Goal: Task Accomplishment & Management: Use online tool/utility

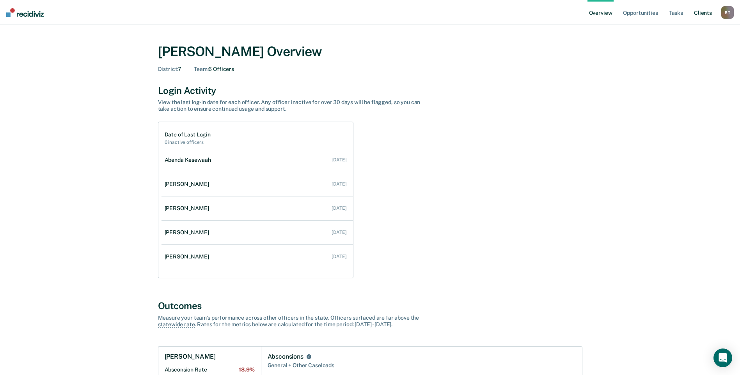
click at [701, 13] on link "Client s" at bounding box center [702, 12] width 21 height 25
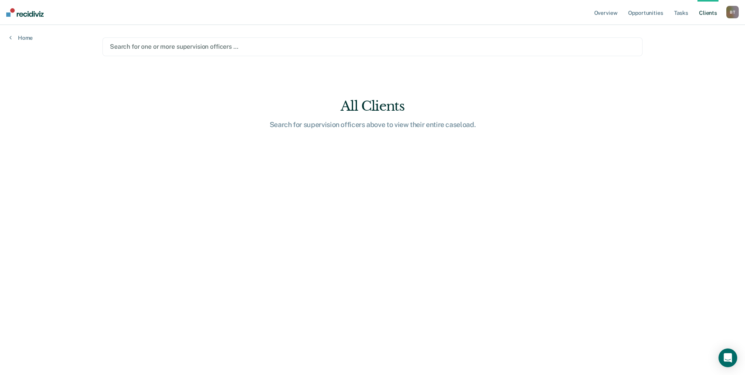
click at [182, 47] on div at bounding box center [373, 46] width 526 height 9
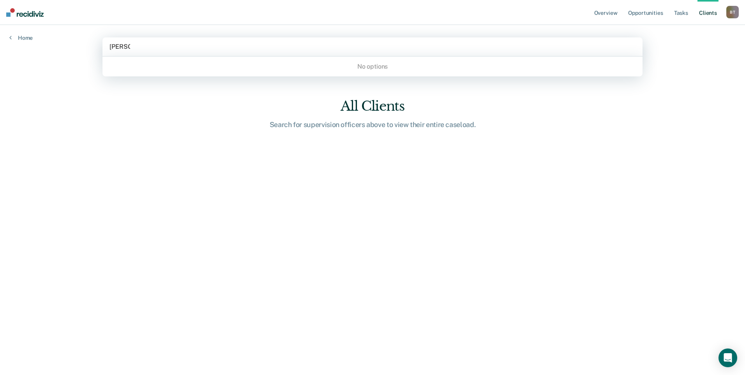
type input "[PERSON_NAME]"
click at [166, 45] on div at bounding box center [373, 46] width 526 height 9
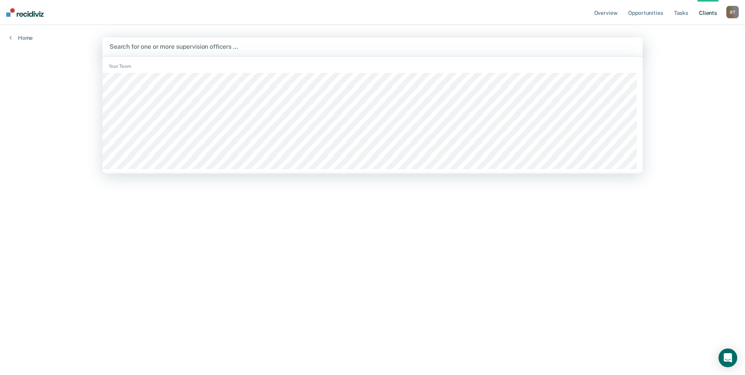
click at [179, 51] on div at bounding box center [373, 46] width 526 height 9
click at [171, 43] on div at bounding box center [373, 46] width 526 height 9
type input "lem"
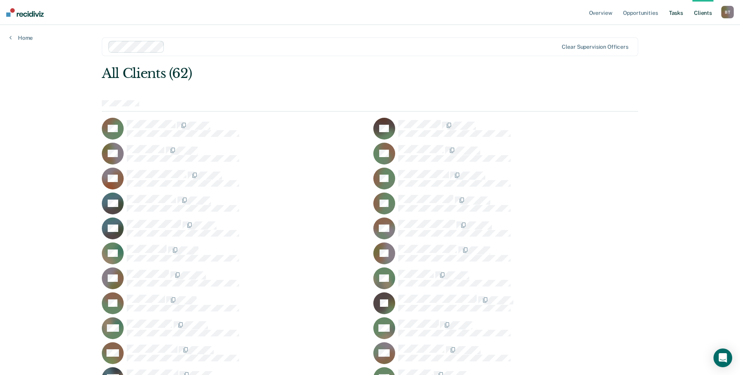
click at [671, 14] on link "Tasks" at bounding box center [675, 12] width 17 height 25
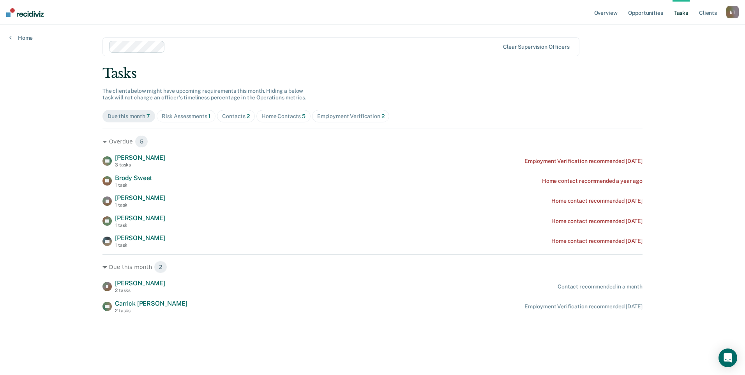
click at [282, 115] on div "Home Contacts 5" at bounding box center [284, 116] width 44 height 7
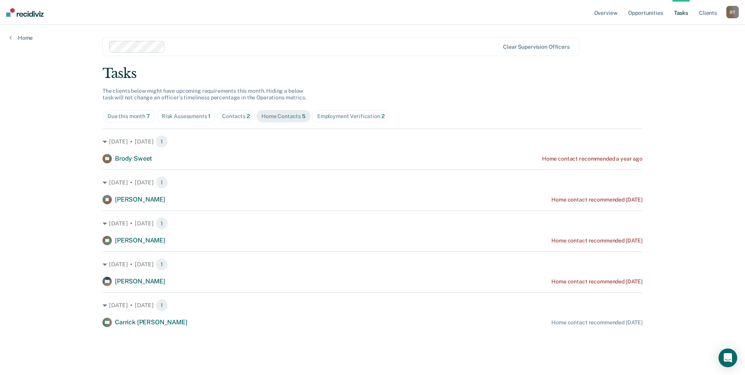
click at [239, 118] on div "Contacts 2" at bounding box center [236, 116] width 28 height 7
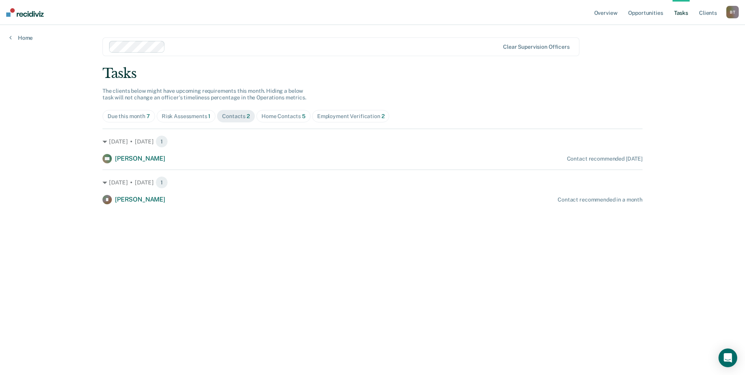
click at [191, 118] on div "Risk Assessments 1" at bounding box center [186, 116] width 49 height 7
click at [341, 115] on div "Employment Verification 2" at bounding box center [350, 116] width 67 height 7
click at [179, 115] on div "Risk Assessments 1" at bounding box center [186, 116] width 49 height 7
click at [706, 12] on link "Client s" at bounding box center [708, 12] width 21 height 25
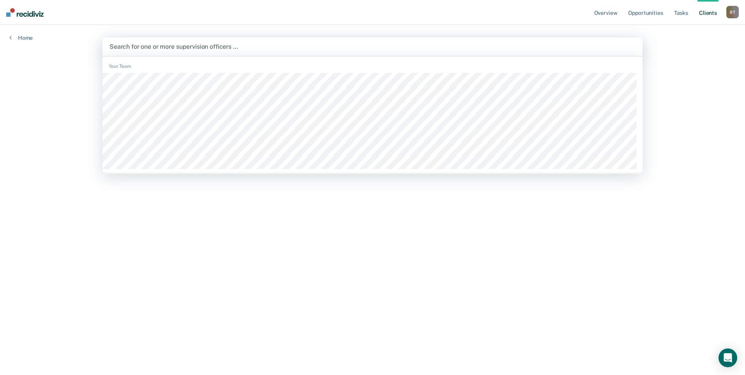
click at [155, 46] on div at bounding box center [373, 46] width 526 height 9
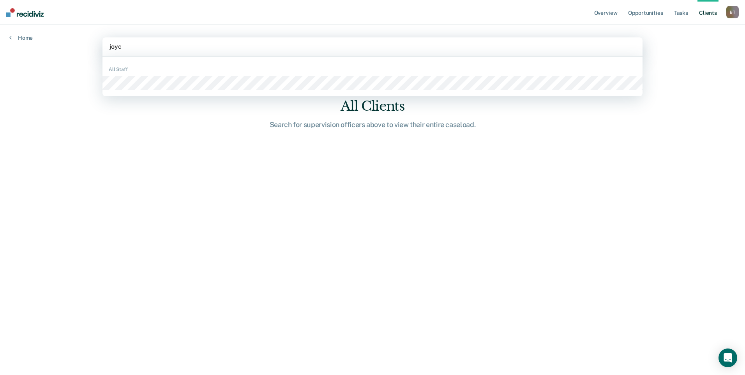
type input "[PERSON_NAME]"
